Goal: Information Seeking & Learning: Learn about a topic

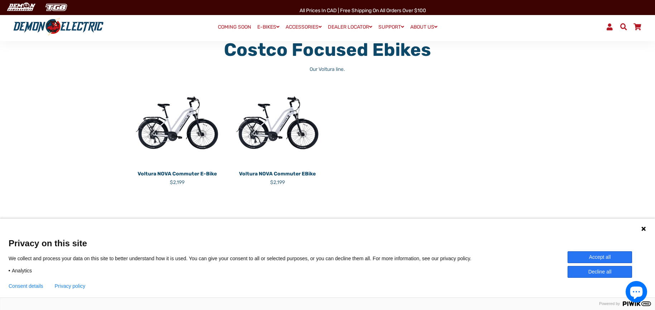
scroll to position [60, 0]
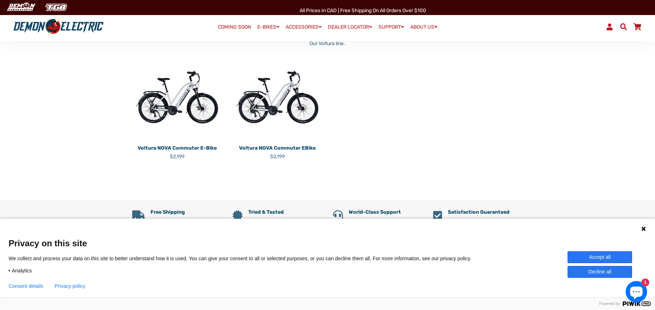
click at [278, 105] on img at bounding box center [278, 97] width 90 height 90
click at [196, 100] on img at bounding box center [177, 97] width 90 height 90
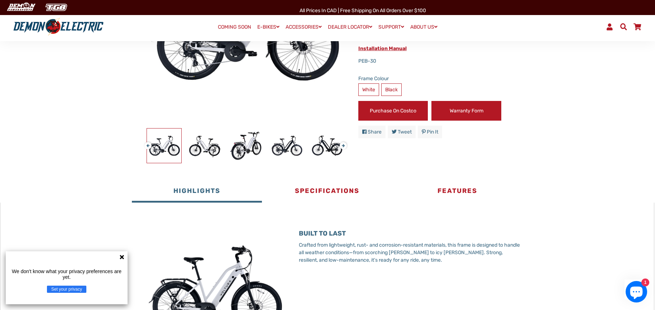
scroll to position [239, 0]
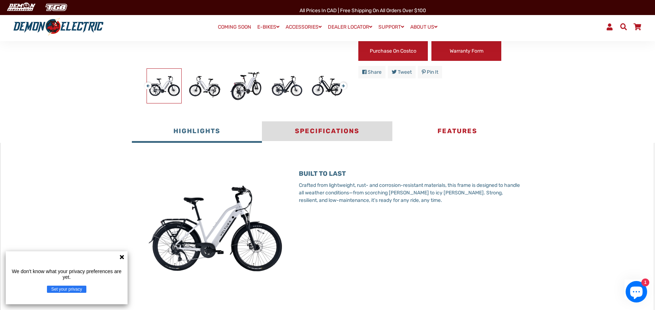
click at [316, 131] on button "Specifications" at bounding box center [327, 131] width 130 height 21
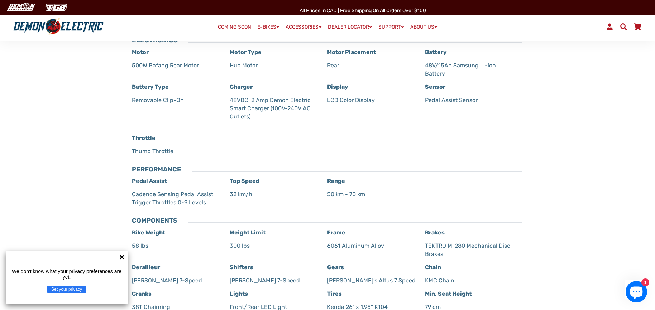
scroll to position [418, 0]
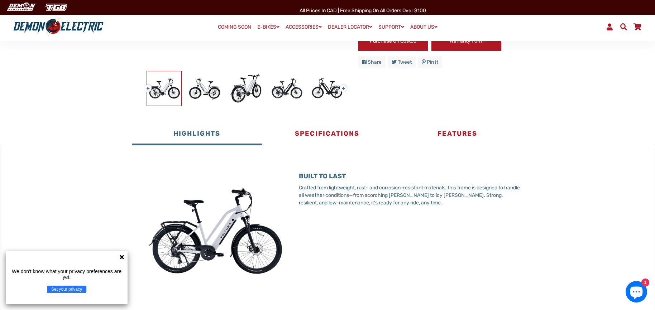
scroll to position [179, 0]
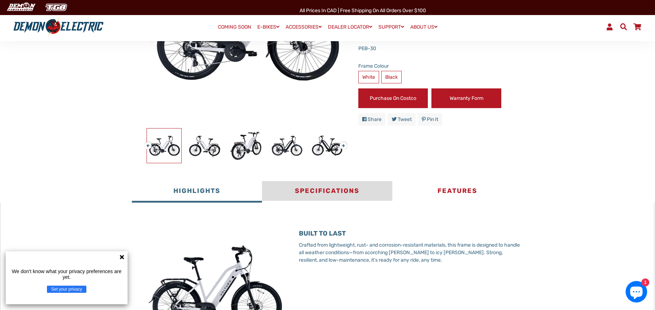
click at [333, 190] on button "Specifications" at bounding box center [327, 191] width 130 height 21
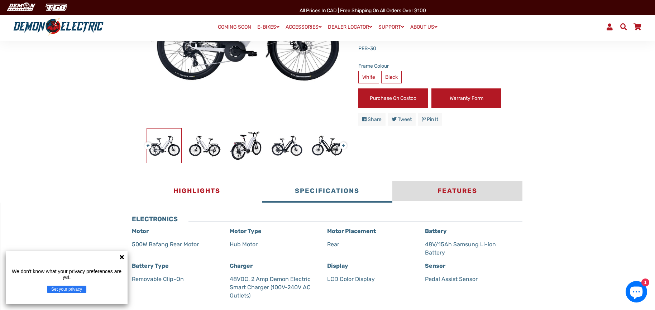
click at [451, 187] on button "Features" at bounding box center [457, 191] width 130 height 21
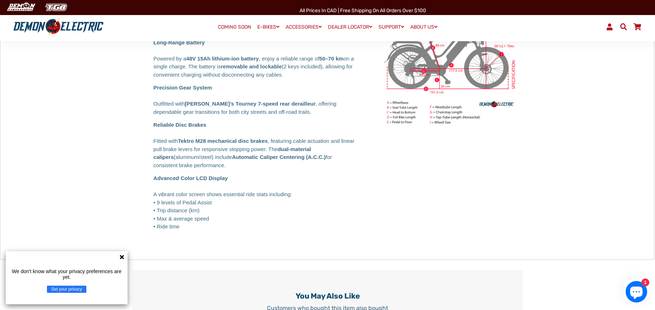
scroll to position [418, 0]
